Goal: Task Accomplishment & Management: Use online tool/utility

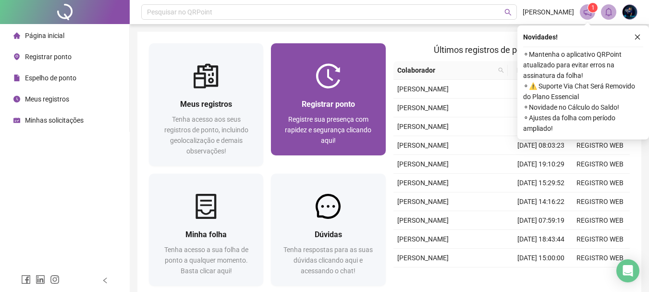
click at [343, 123] on span "Registre sua presença com rapidez e segurança clicando aqui!" at bounding box center [328, 129] width 86 height 29
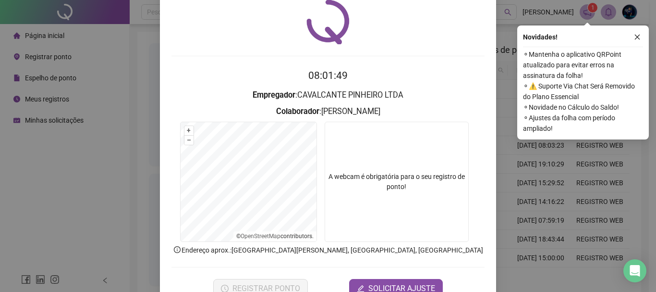
scroll to position [62, 0]
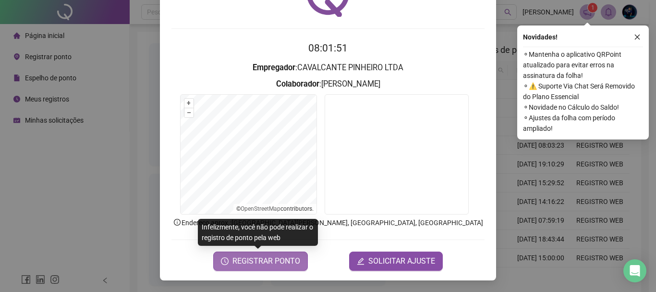
click at [270, 263] on span "REGISTRAR PONTO" at bounding box center [267, 261] width 68 height 12
